Goal: Transaction & Acquisition: Purchase product/service

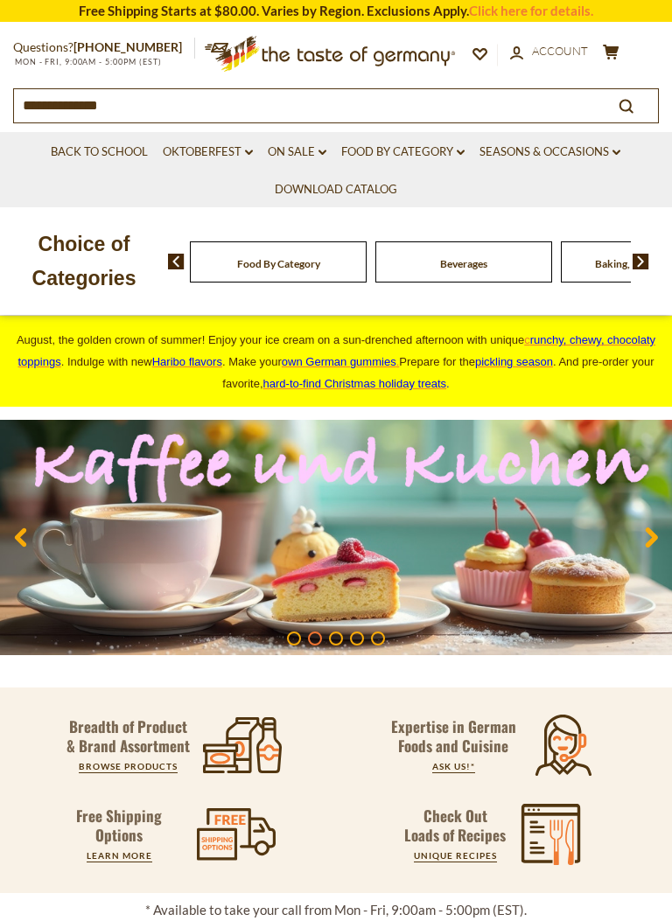
type input "**********"
click at [625, 102] on icon "search_icon" at bounding box center [625, 106] width 15 height 15
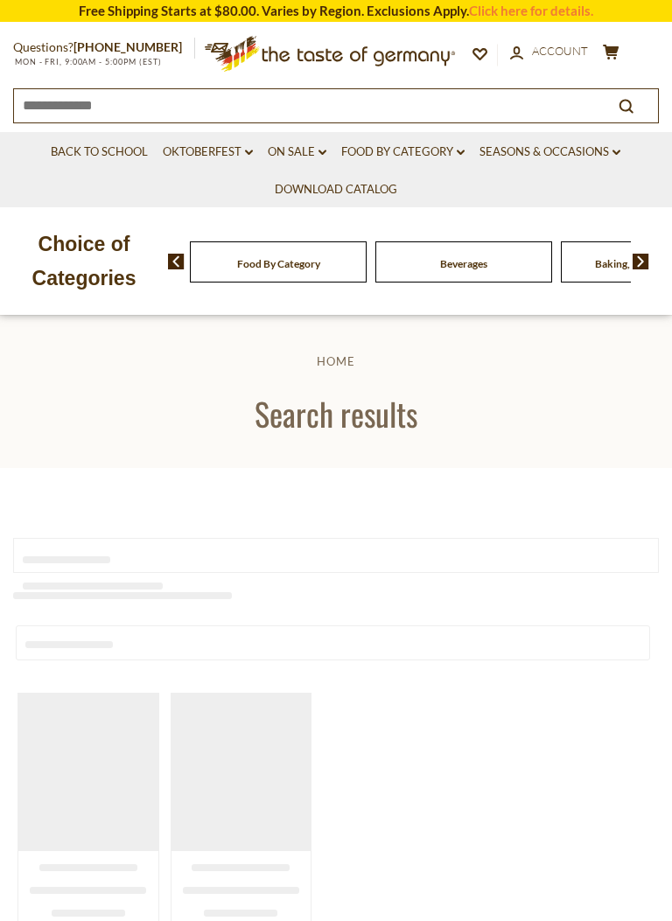
type input "**********"
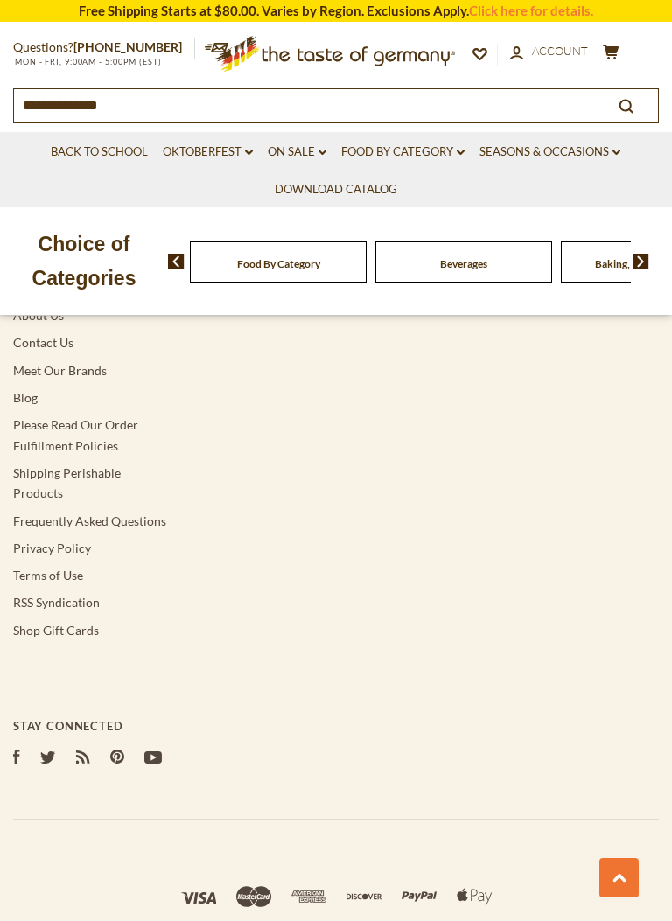
scroll to position [3438, 0]
